Goal: Check status: Check status

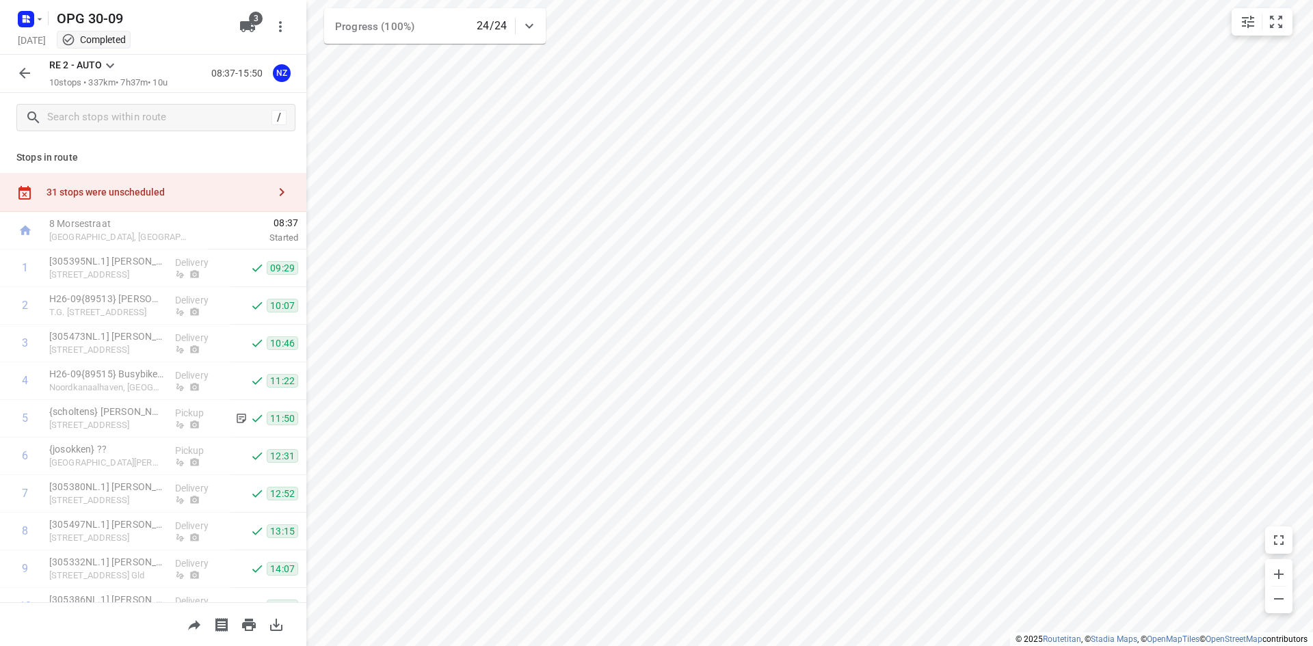
scroll to position [61, 0]
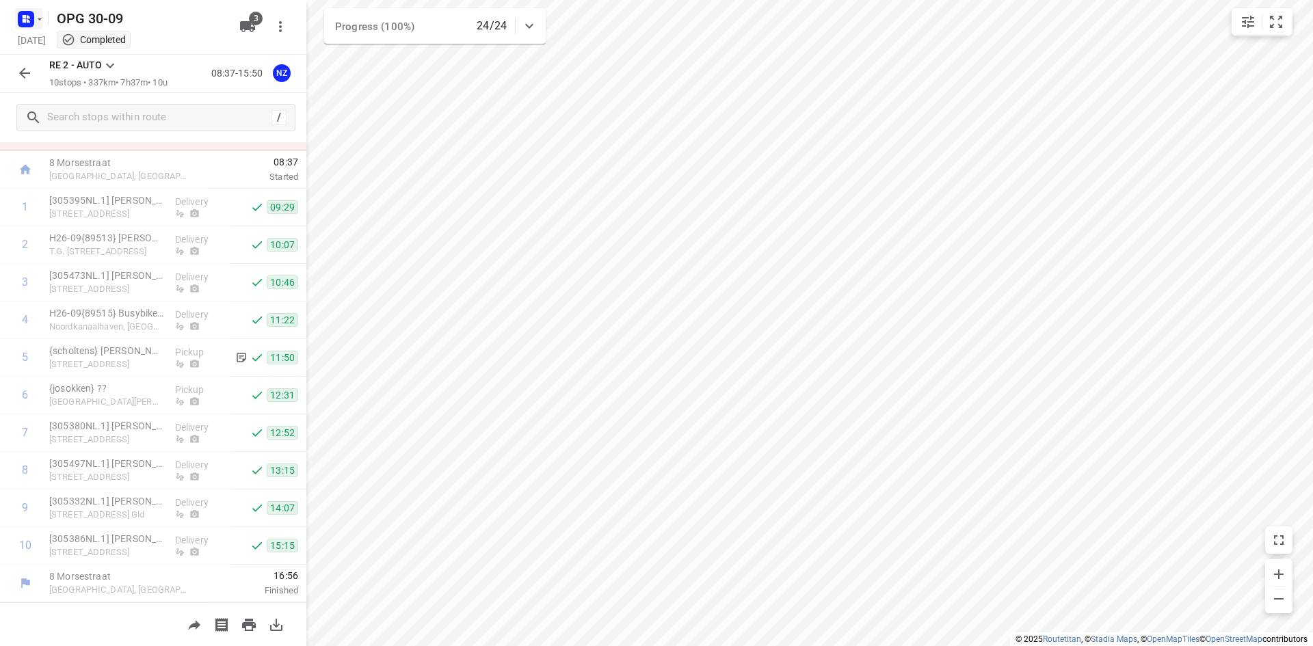
click at [17, 11] on icon "button" at bounding box center [26, 19] width 22 height 22
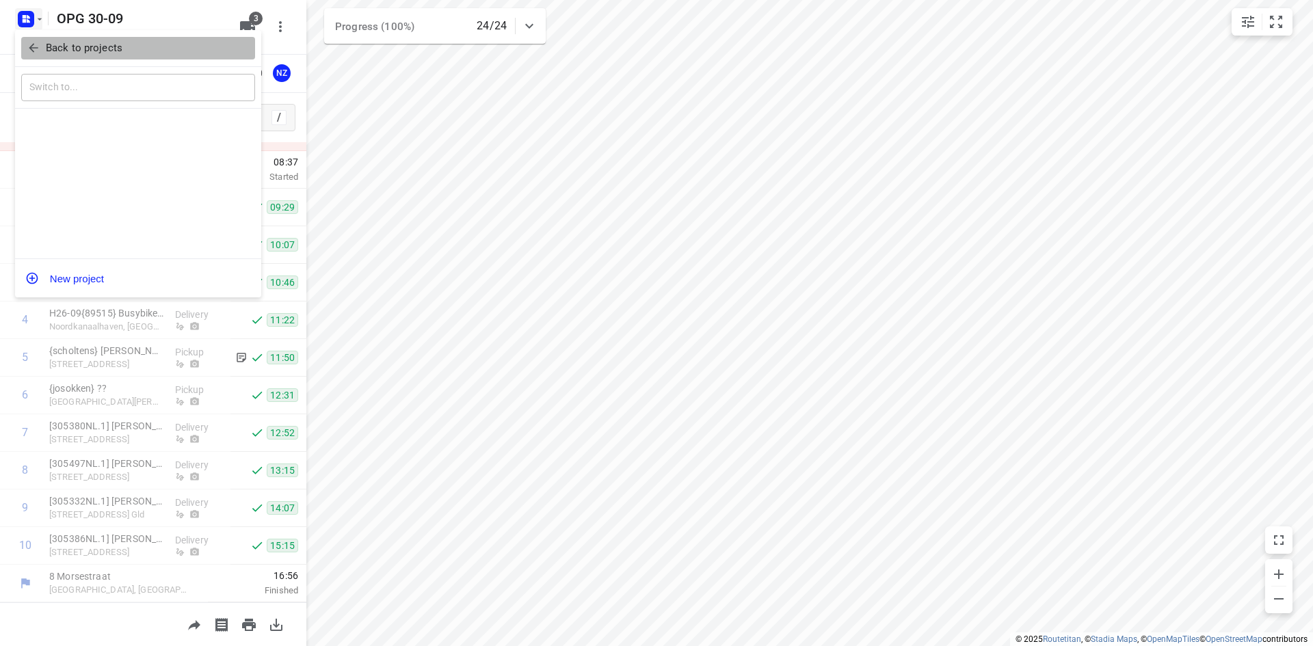
click at [31, 40] on button "Back to projects" at bounding box center [138, 48] width 234 height 23
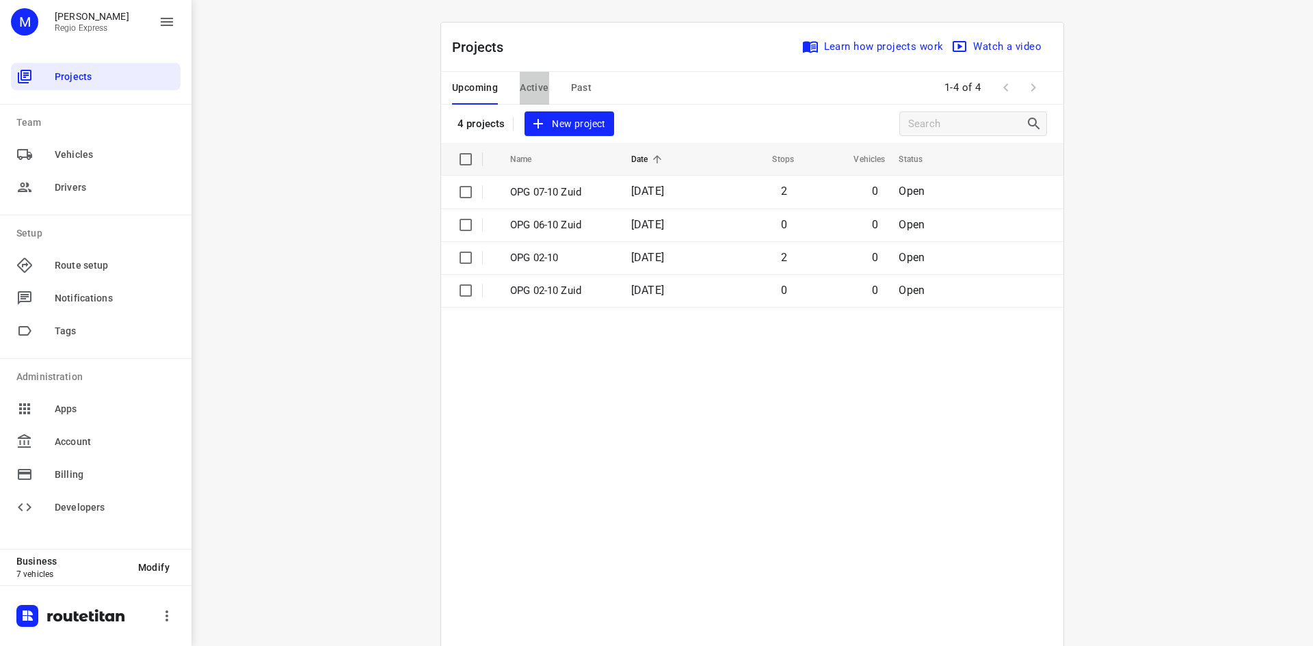
click at [539, 93] on span "Active" at bounding box center [534, 87] width 29 height 17
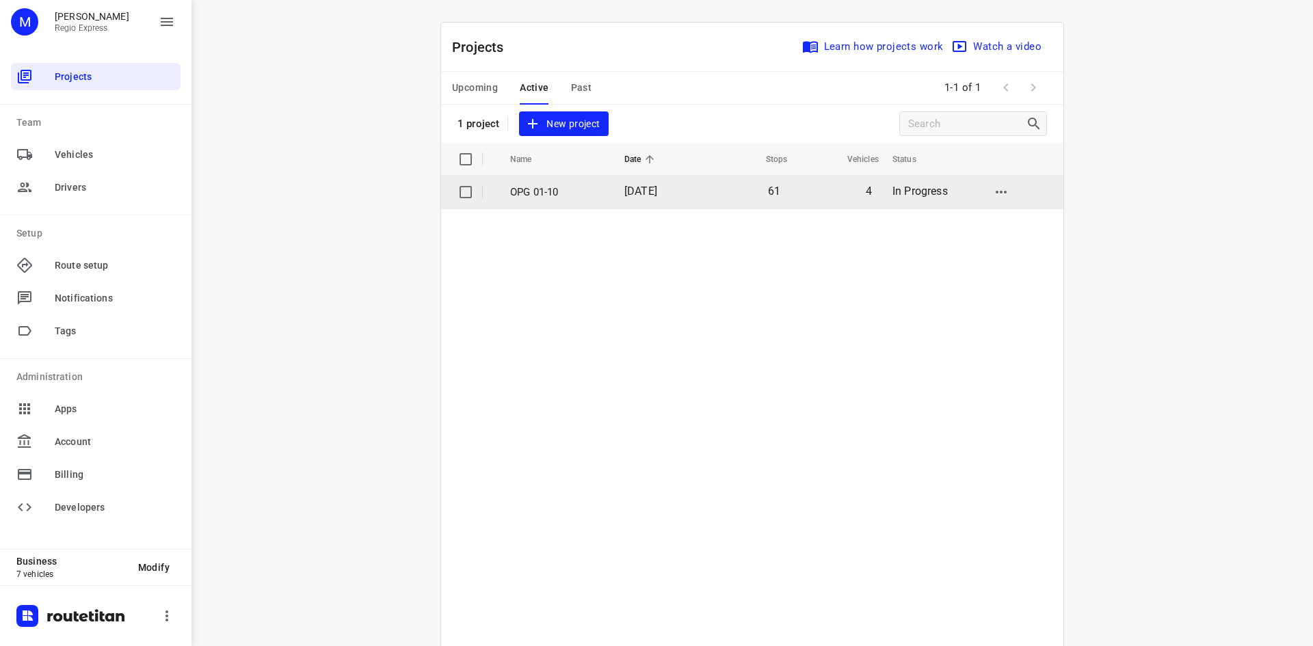
click at [614, 192] on td "[DATE]" at bounding box center [658, 192] width 88 height 33
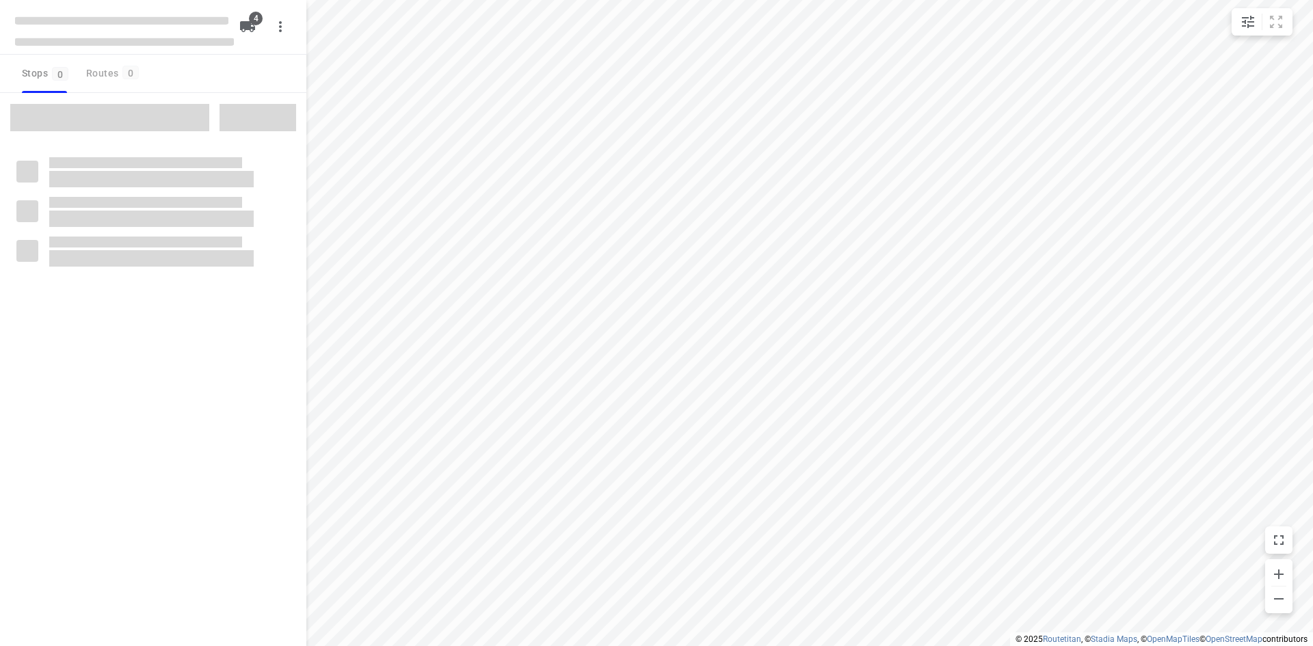
type input "distance"
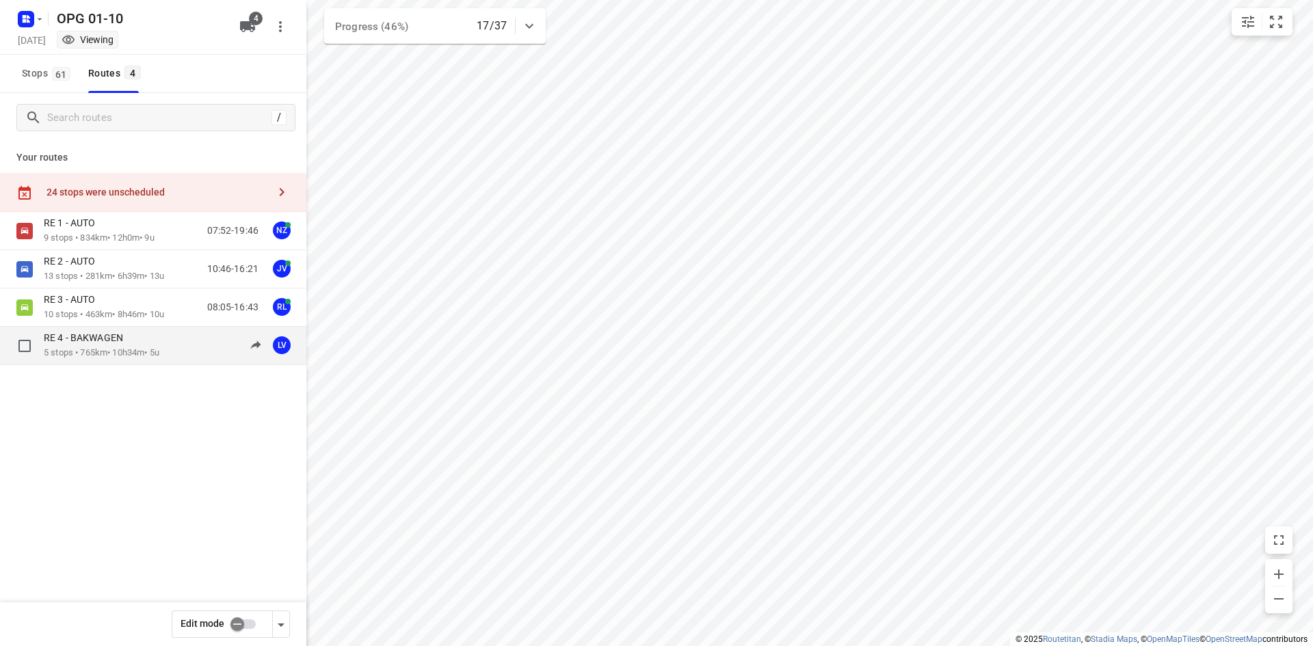
click at [122, 350] on p "5 stops • 765km • 10h34m • 5u" at bounding box center [102, 353] width 116 height 13
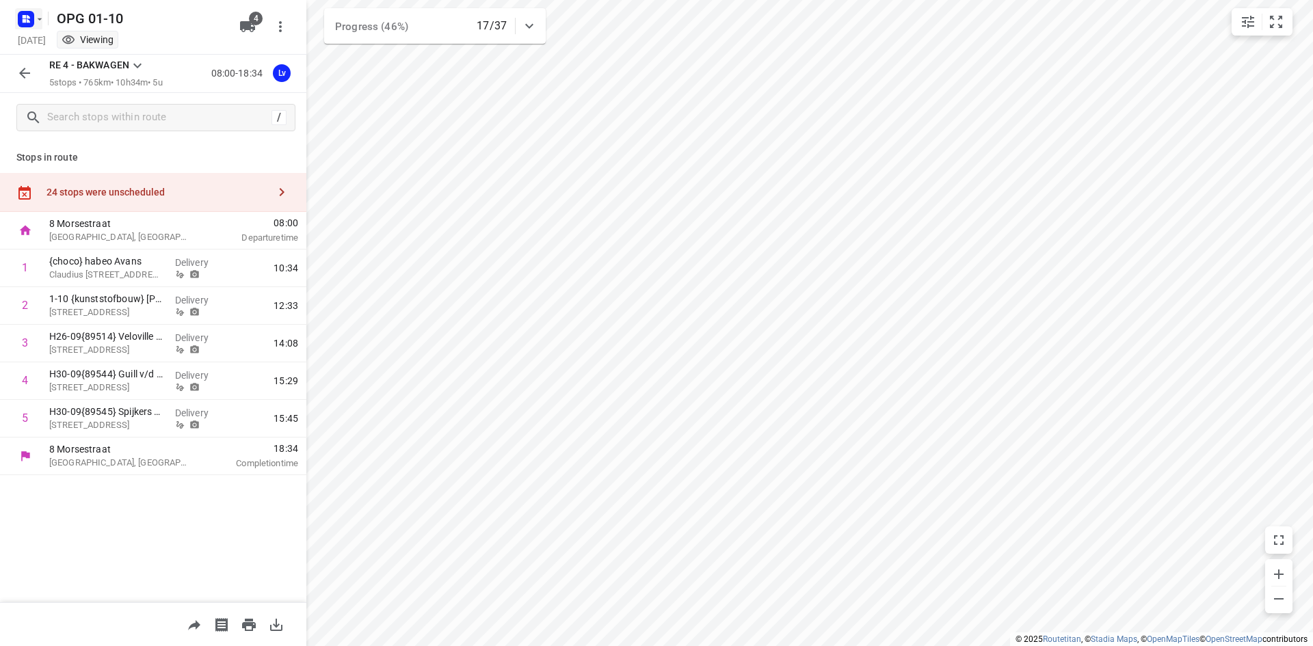
click at [28, 21] on icon "button" at bounding box center [28, 20] width 3 height 3
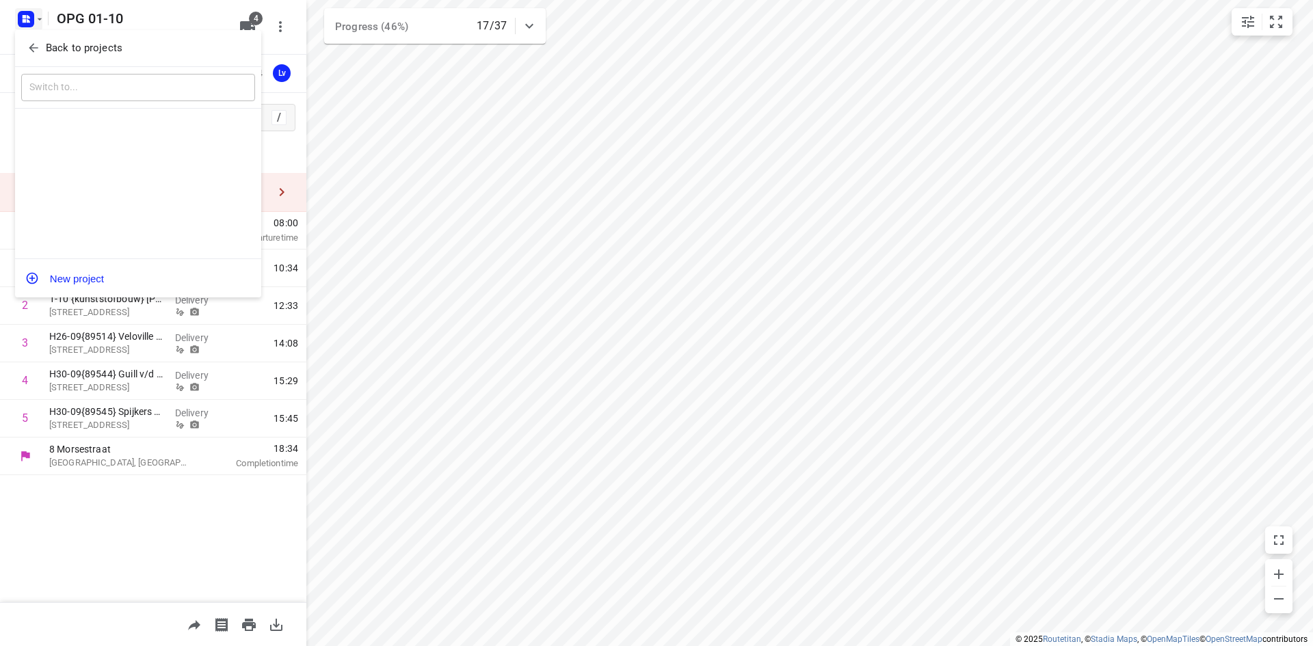
click at [35, 45] on icon "button" at bounding box center [34, 48] width 14 height 14
